Goal: Task Accomplishment & Management: Manage account settings

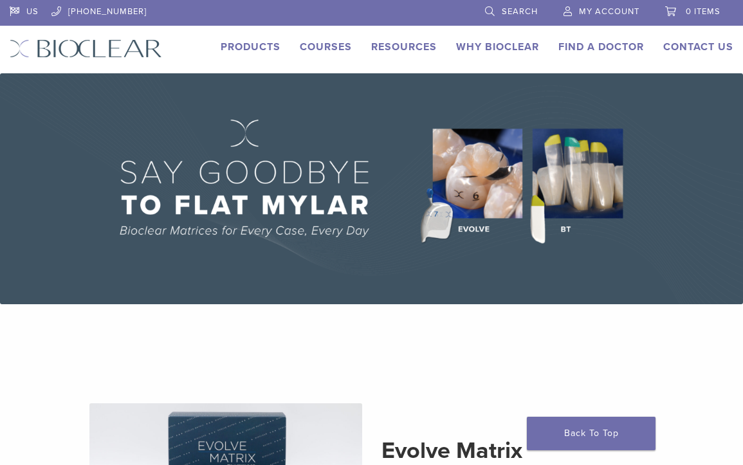
click at [592, 8] on span "My Account" at bounding box center [609, 11] width 60 height 10
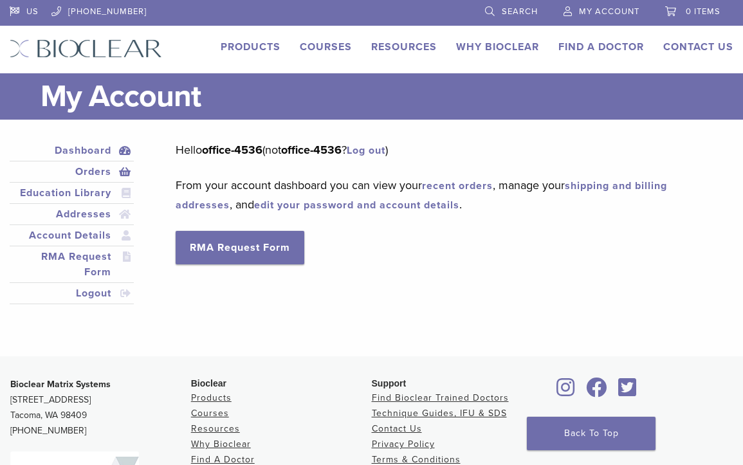
click at [98, 165] on link "Orders" at bounding box center [71, 171] width 119 height 15
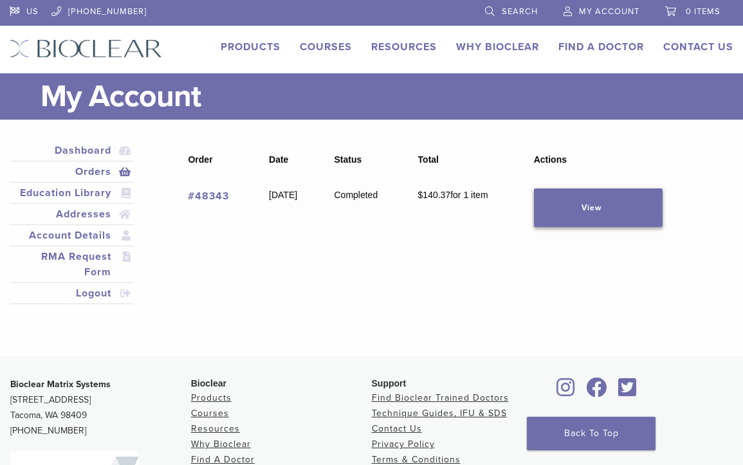
click at [611, 211] on link "View" at bounding box center [598, 207] width 129 height 39
